Goal: Check status: Check status

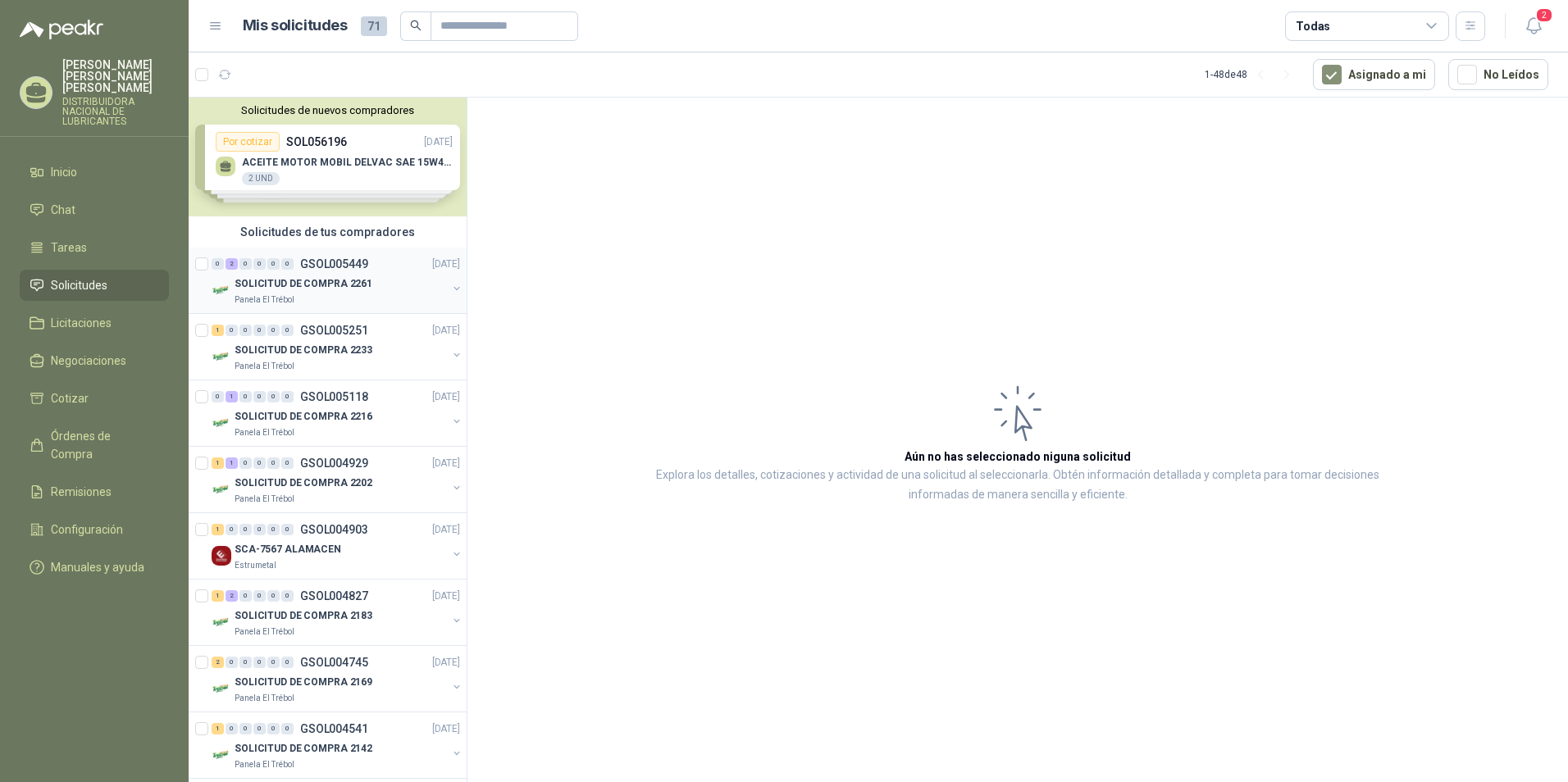
click at [328, 268] on p "GSOL005449" at bounding box center [334, 264] width 68 height 12
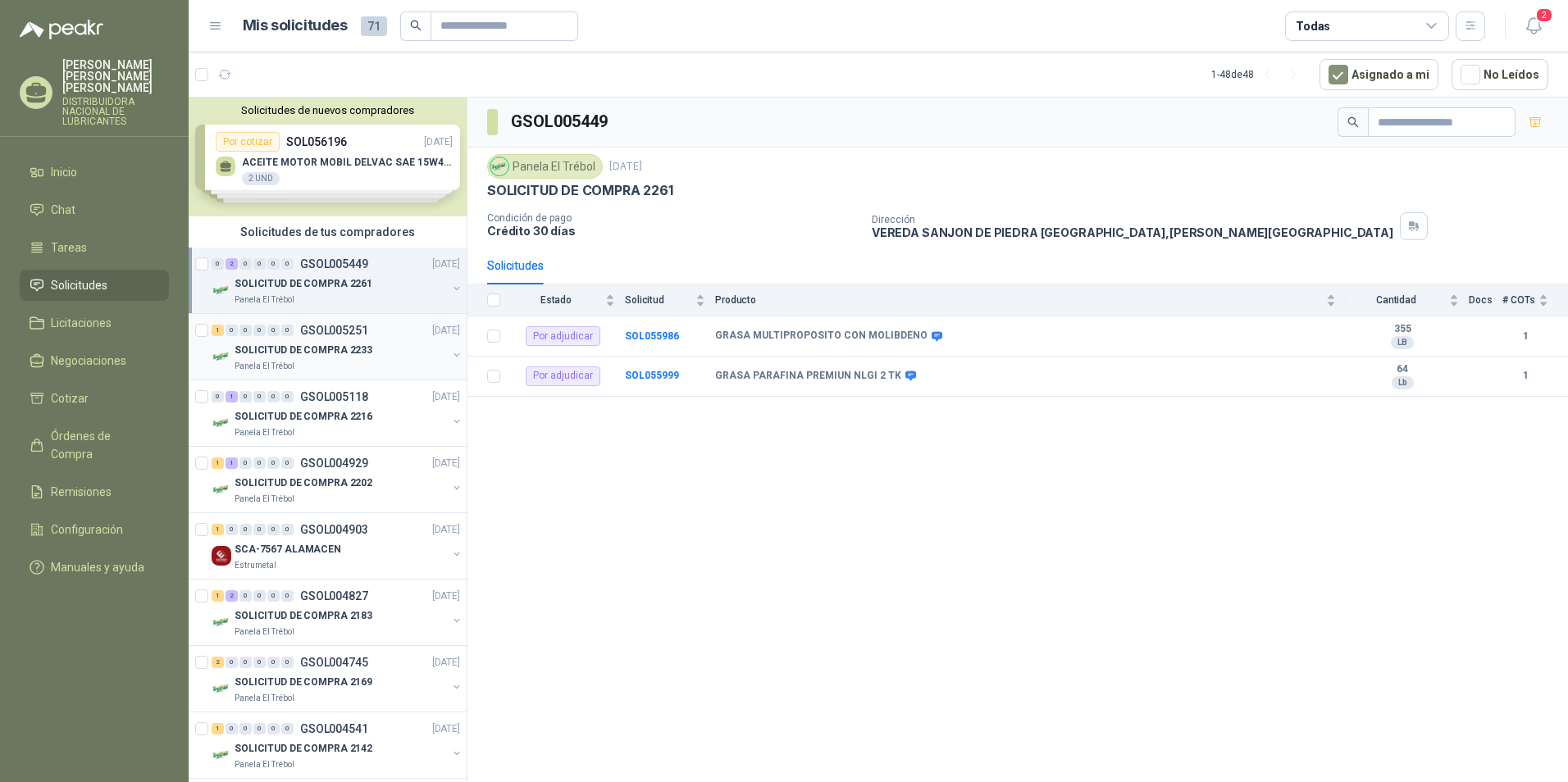
click at [325, 347] on p "SOLICITUD DE COMPRA 2233" at bounding box center [303, 351] width 138 height 15
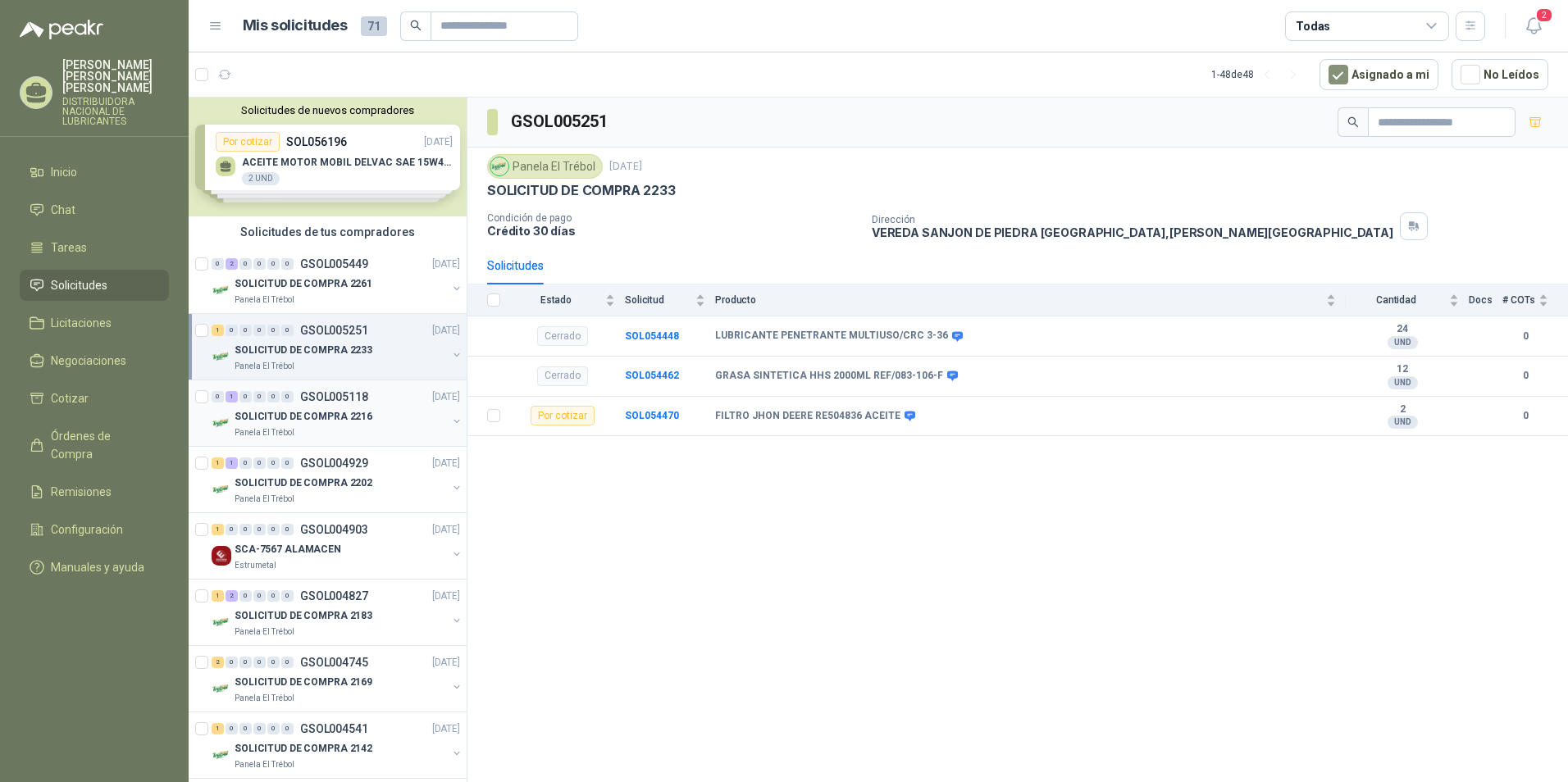
click at [321, 403] on div "0 1 0 0 0 0 GSOL005118 [DATE]" at bounding box center [337, 397] width 252 height 19
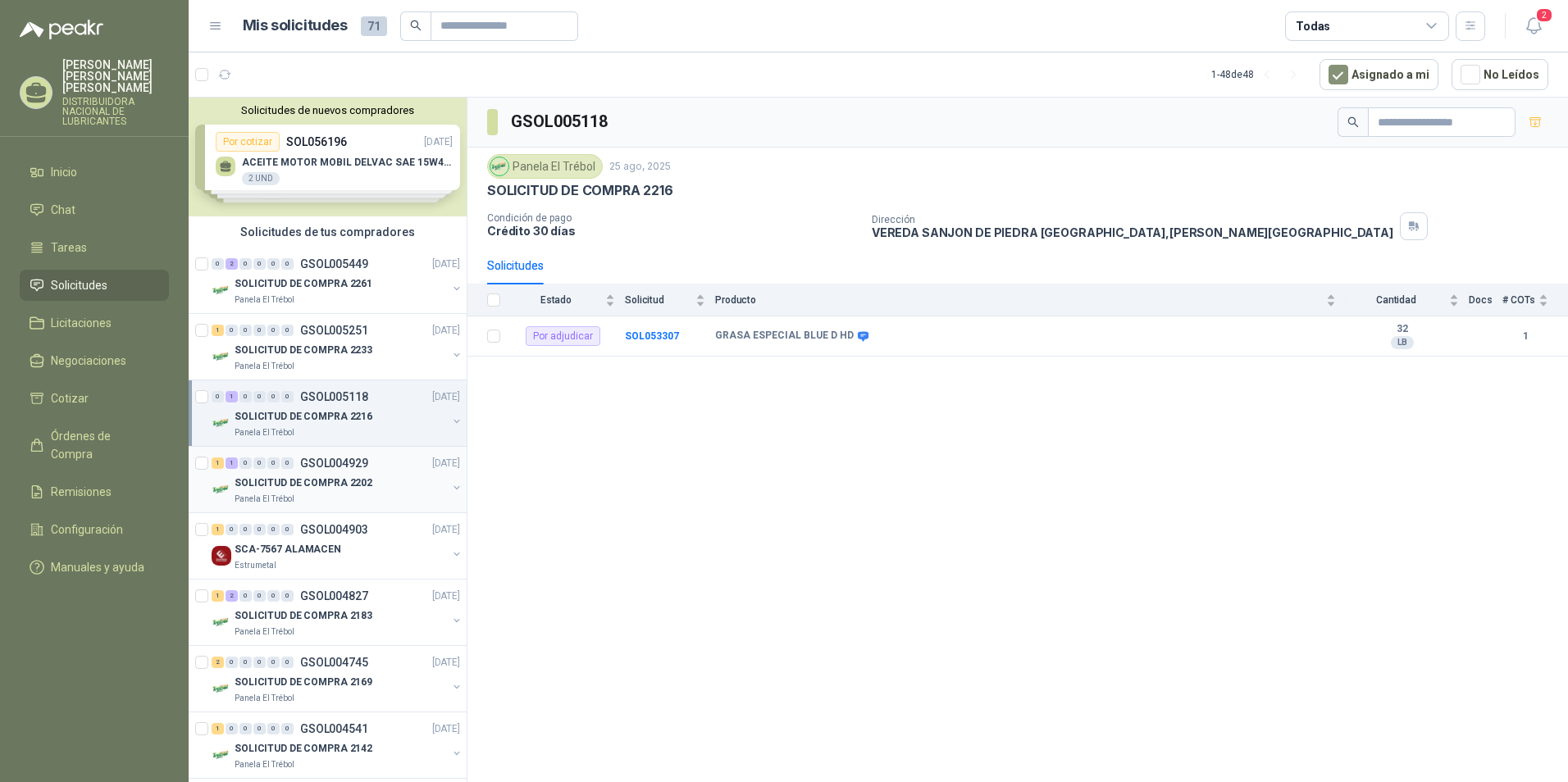
click at [331, 477] on p "SOLICITUD DE COMPRA 2202" at bounding box center [303, 483] width 138 height 15
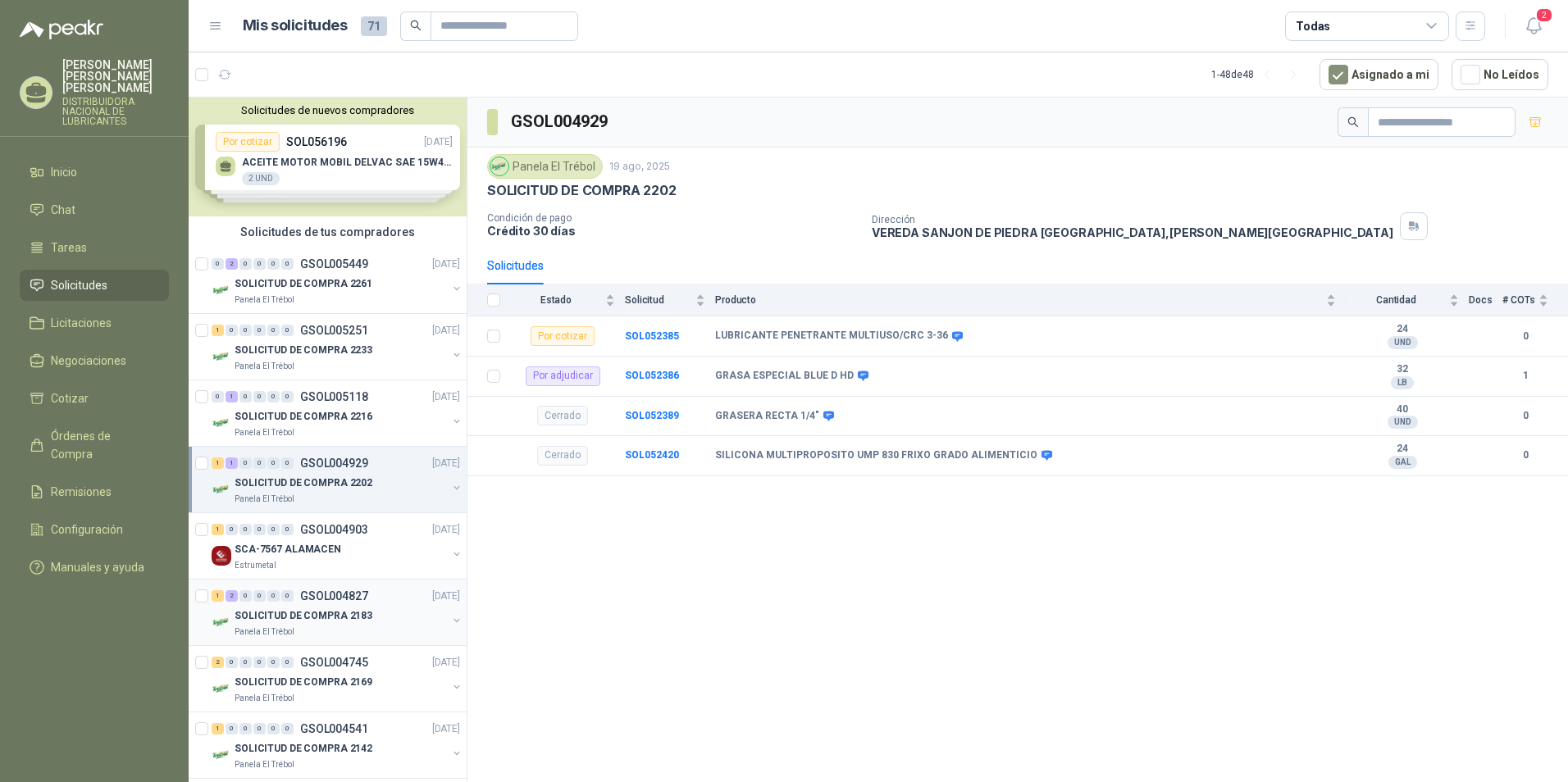
click at [343, 621] on p "SOLICITUD DE COMPRA 2183" at bounding box center [303, 616] width 138 height 15
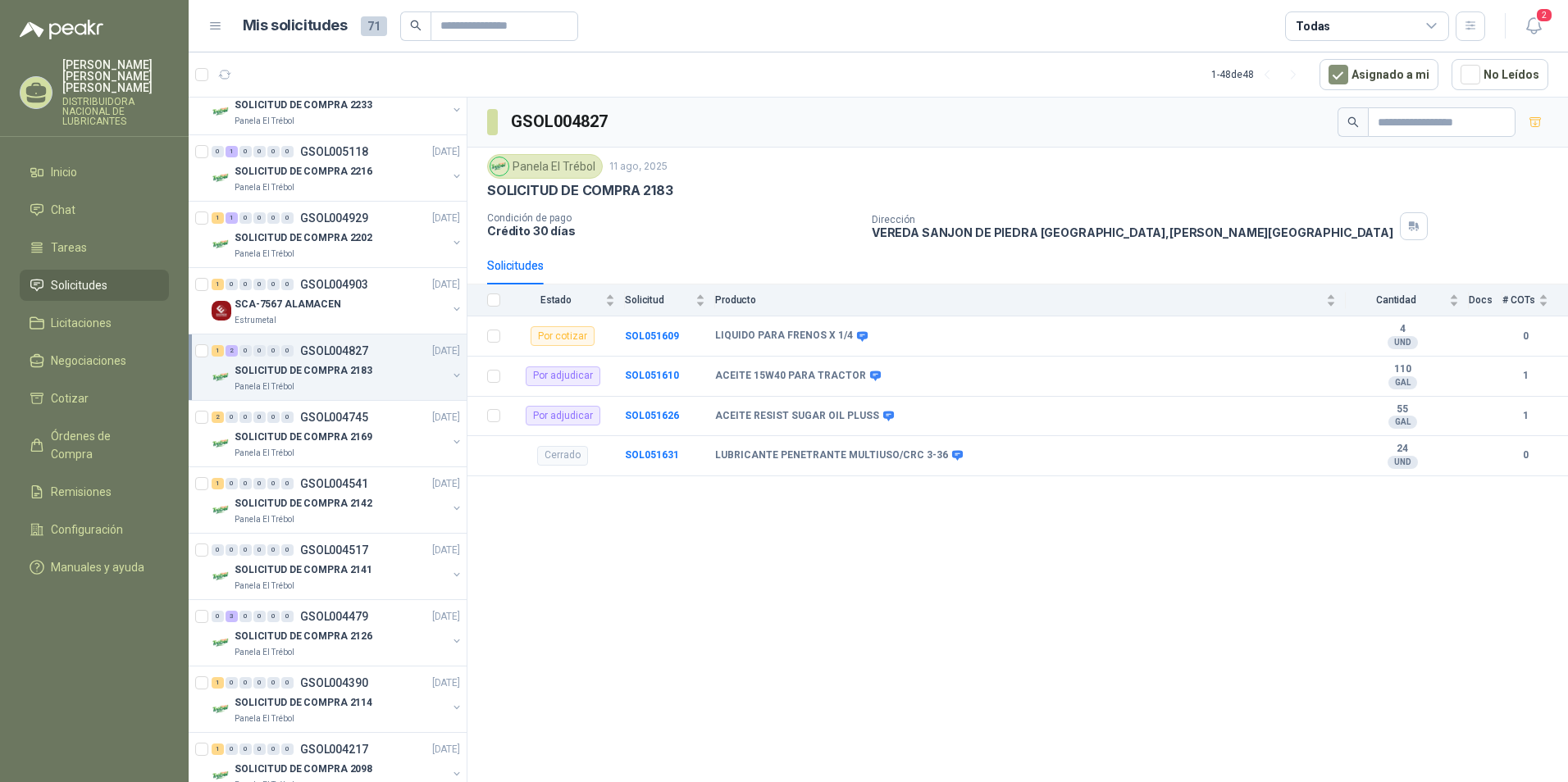
scroll to position [328, 0]
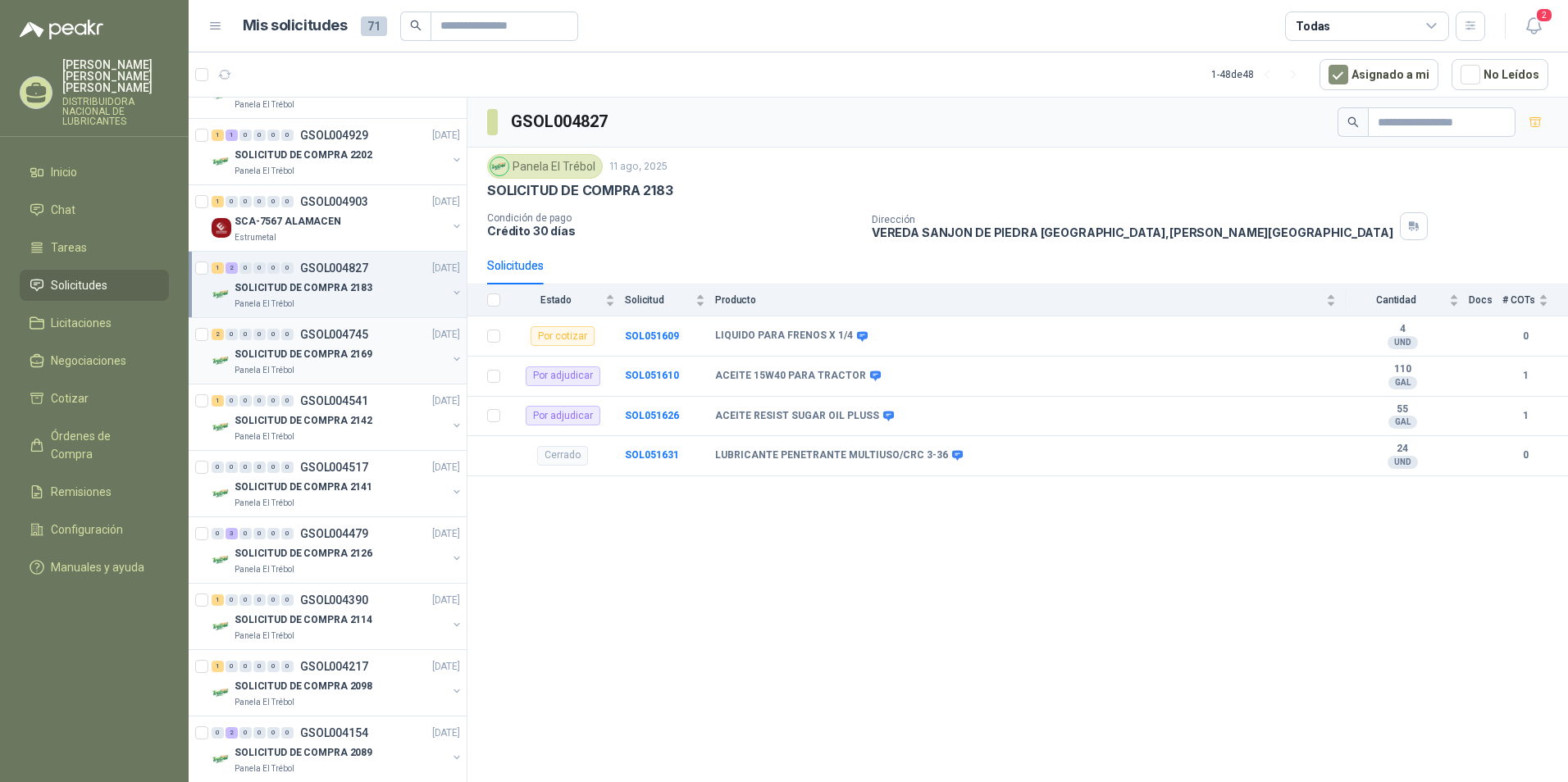
click at [319, 365] on div "Panela El Trébol" at bounding box center [341, 370] width 213 height 13
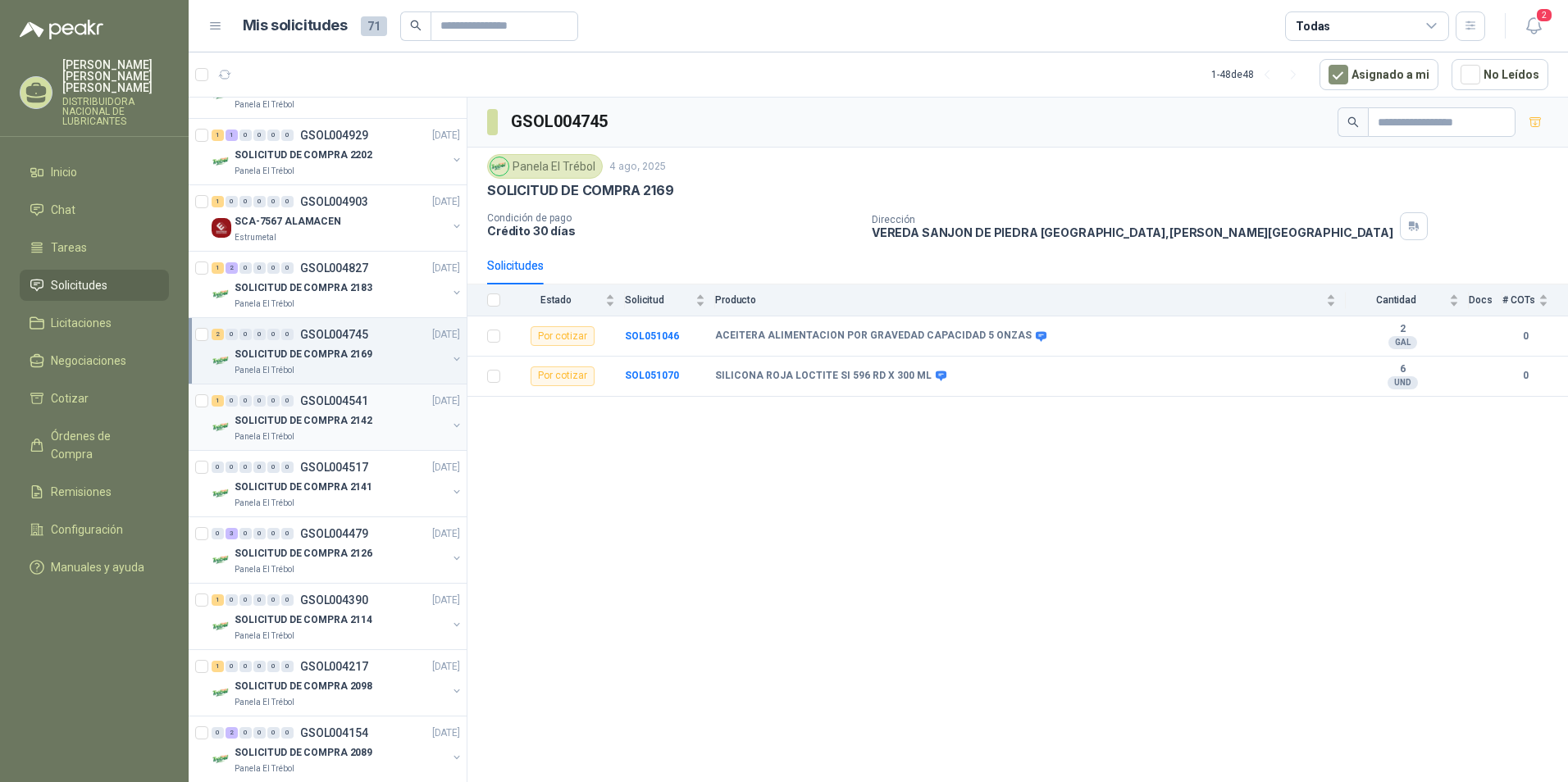
click at [335, 424] on p "SOLICITUD DE COMPRA 2142" at bounding box center [303, 421] width 138 height 15
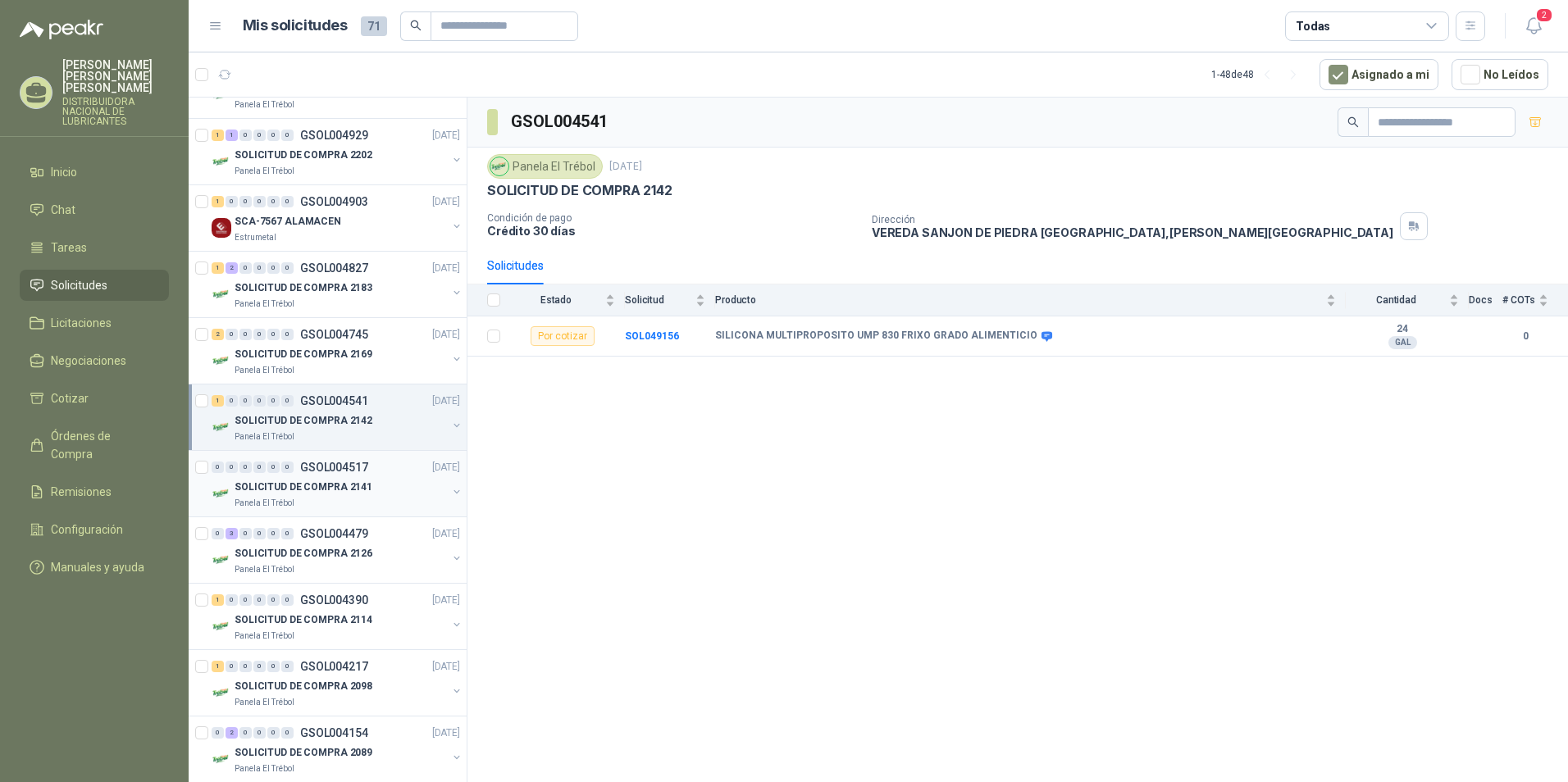
click at [332, 479] on div "SOLICITUD DE COMPRA 2141" at bounding box center [341, 486] width 213 height 19
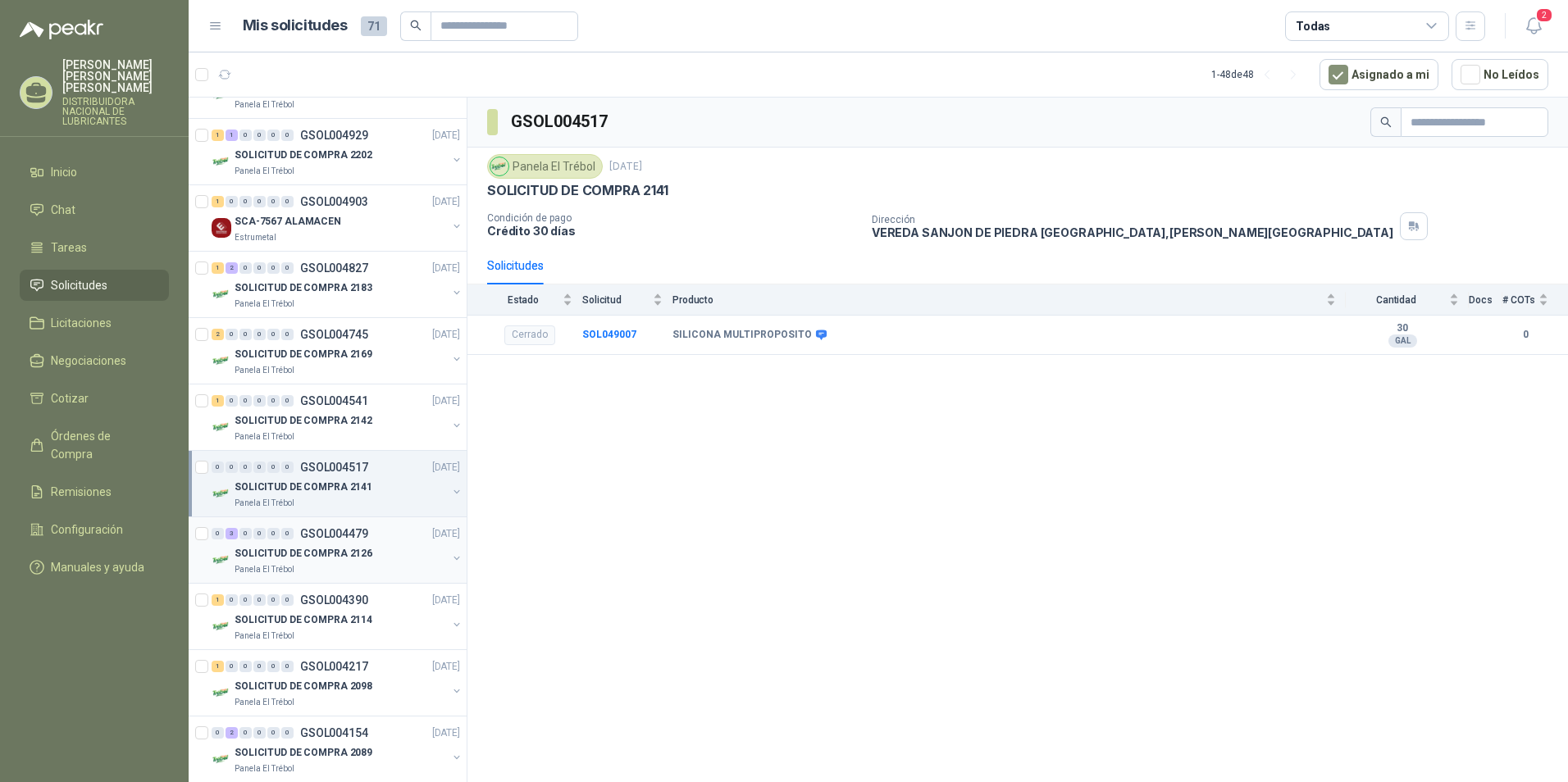
click at [396, 561] on div "SOLICITUD DE COMPRA 2126" at bounding box center [341, 553] width 213 height 19
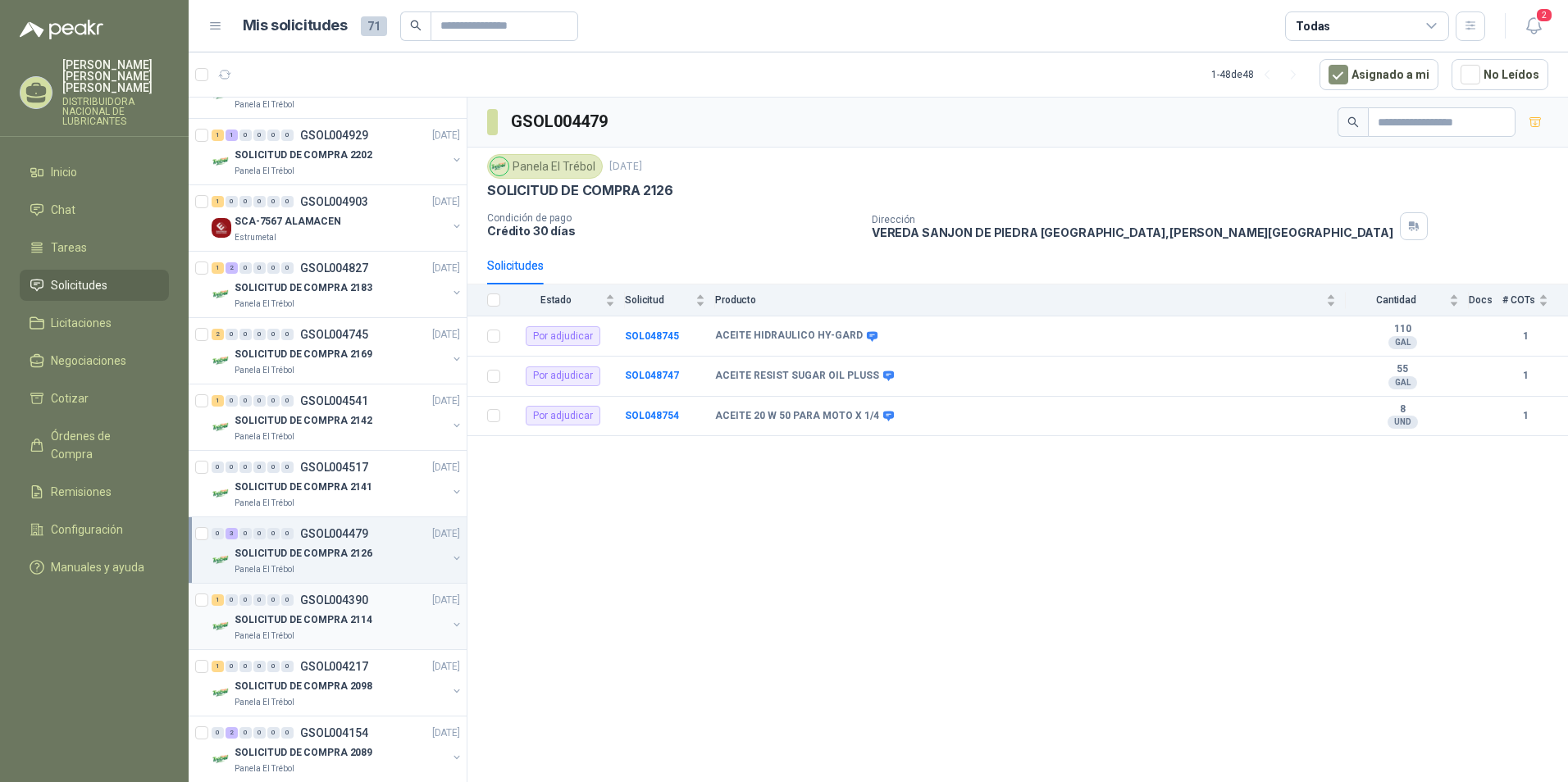
click at [320, 611] on div "SOLICITUD DE COMPRA 2114" at bounding box center [341, 619] width 213 height 19
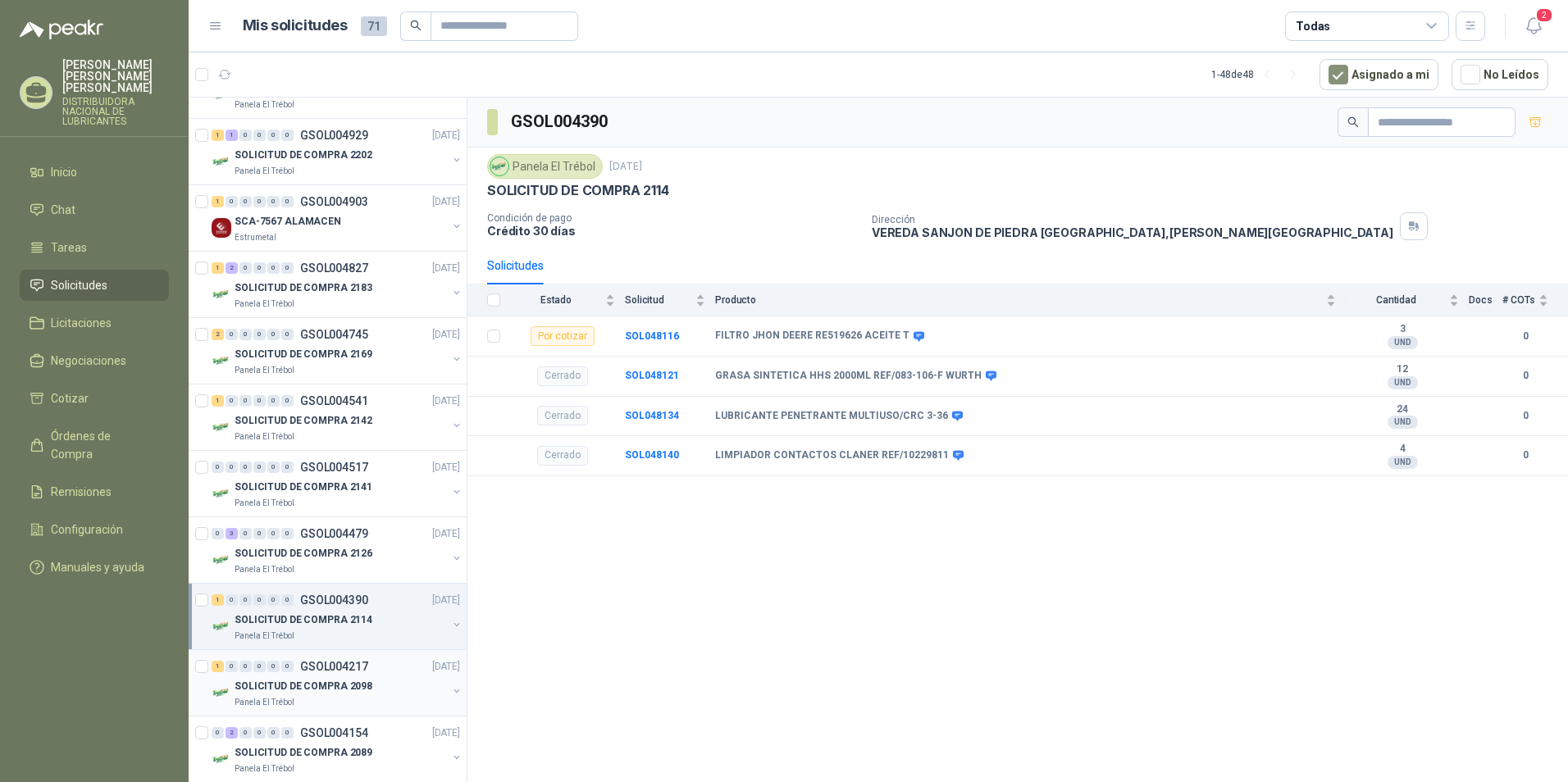
click at [342, 696] on div "SOLICITUD DE COMPRA 2098 Panela El Trébol" at bounding box center [341, 693] width 213 height 33
